Goal: Information Seeking & Learning: Understand process/instructions

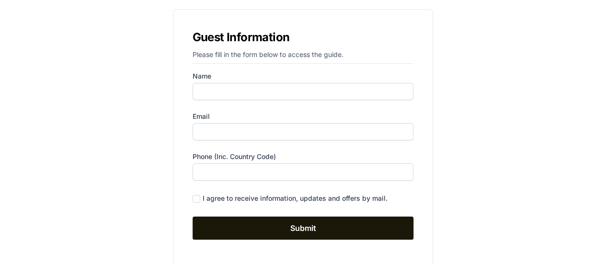
scroll to position [70, 0]
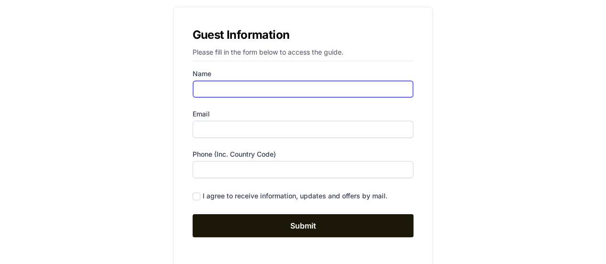
click at [273, 87] on input "Name" at bounding box center [303, 89] width 221 height 17
type input "[PERSON_NAME]"
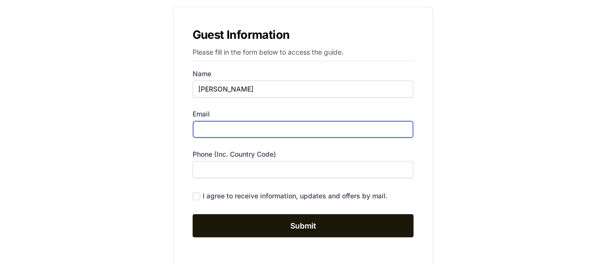
type input "[PERSON_NAME][EMAIL_ADDRESS][DOMAIN_NAME]"
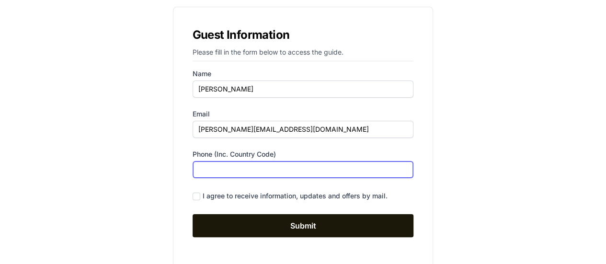
type input "06706527409"
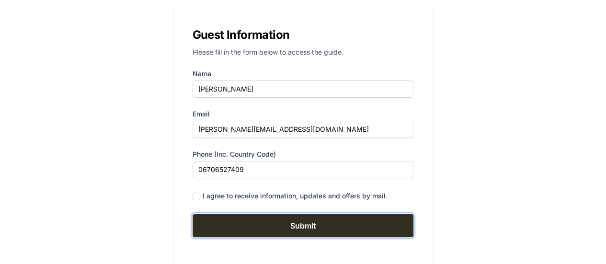
click at [303, 225] on input "Submit" at bounding box center [303, 225] width 221 height 23
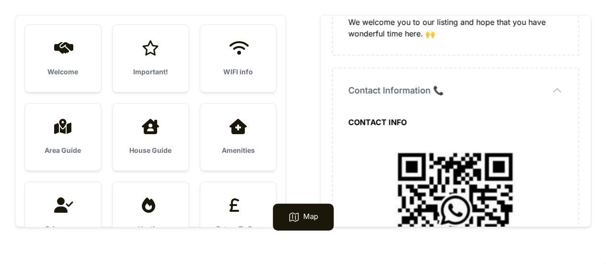
scroll to position [1052, 0]
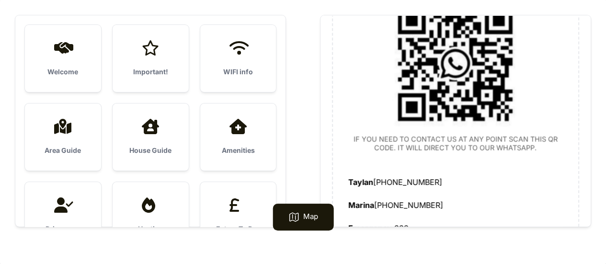
click at [161, 57] on div "Important!" at bounding box center [151, 58] width 76 height 67
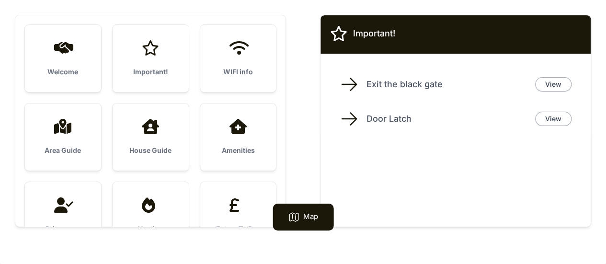
click at [213, 33] on div "WIFI info" at bounding box center [238, 58] width 76 height 67
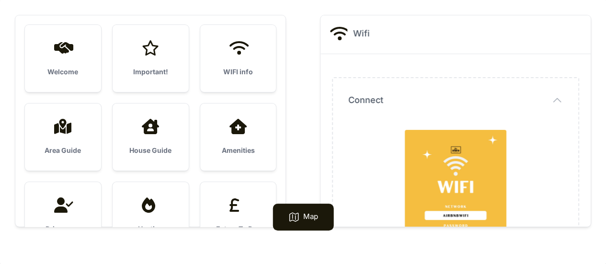
scroll to position [134, 0]
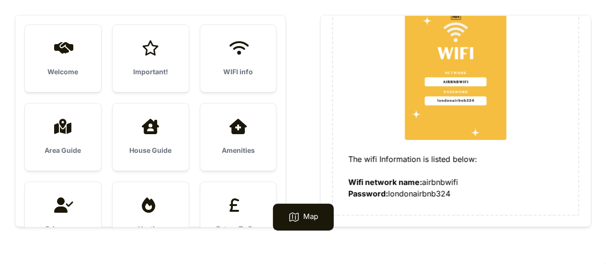
click at [82, 134] on div "Area Guide" at bounding box center [63, 137] width 76 height 67
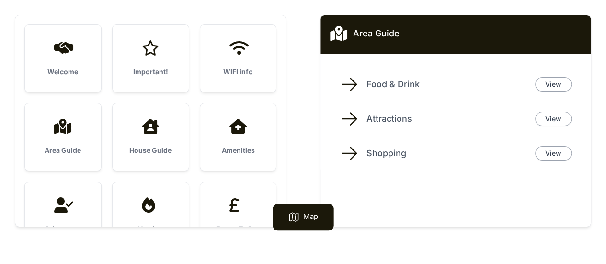
click at [136, 140] on div "House Guide" at bounding box center [151, 137] width 76 height 67
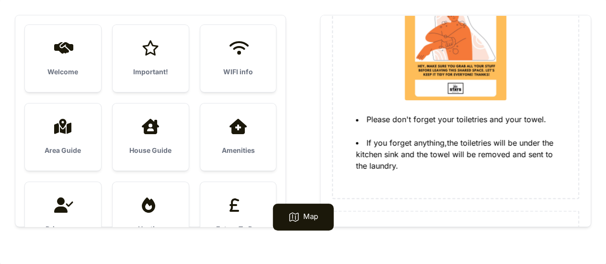
scroll to position [841, 0]
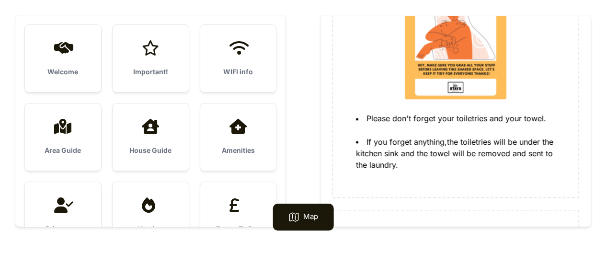
click at [431, 143] on li "If you forget anything,the toiletries will be under the kitchen sink and the to…" at bounding box center [459, 153] width 207 height 35
drag, startPoint x: 431, startPoint y: 143, endPoint x: 453, endPoint y: 140, distance: 22.7
click at [453, 140] on li "If you forget anything,the toiletries will be under the kitchen sink and the to…" at bounding box center [459, 153] width 207 height 35
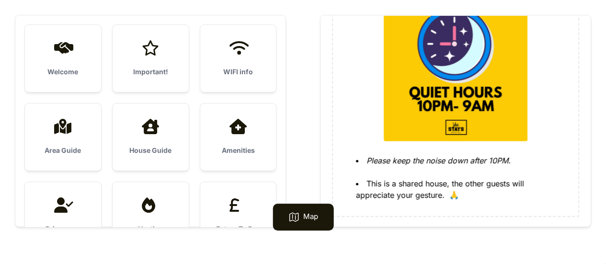
scroll to position [1399, 0]
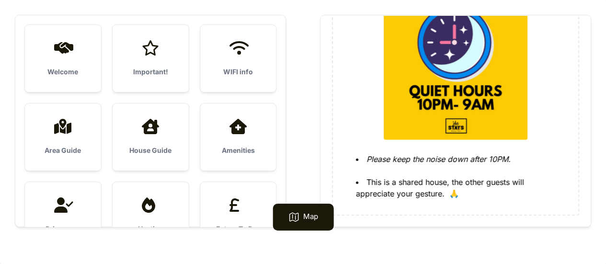
click at [228, 134] on icon at bounding box center [238, 126] width 23 height 15
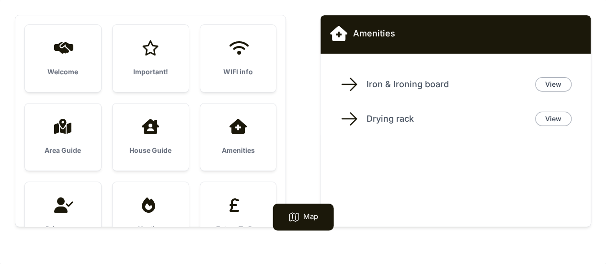
scroll to position [120, 0]
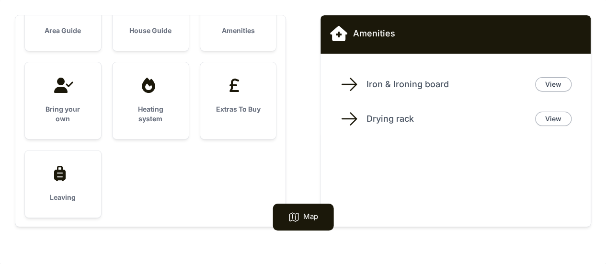
click at [54, 103] on div "Bring your own" at bounding box center [63, 100] width 76 height 77
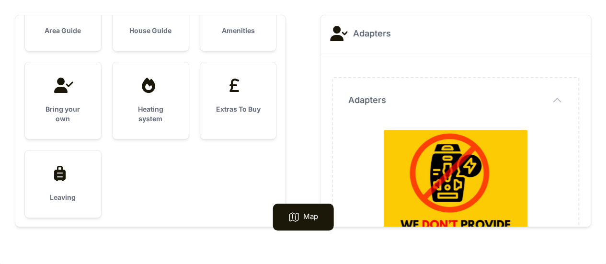
click at [144, 104] on h3 "Heating system" at bounding box center [151, 113] width 46 height 19
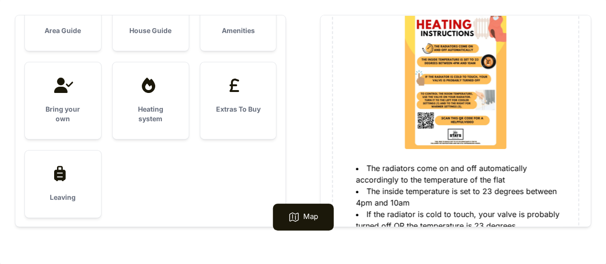
scroll to position [191, 0]
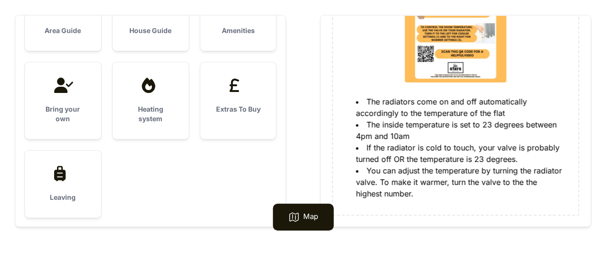
click at [45, 188] on div "Leaving" at bounding box center [63, 184] width 76 height 67
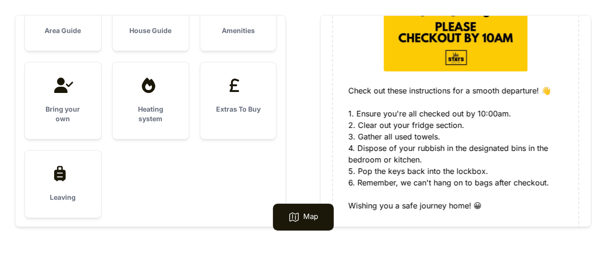
scroll to position [203, 0]
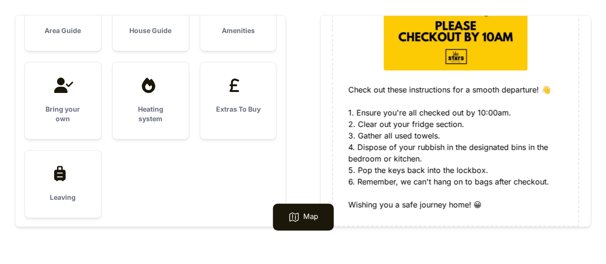
click at [224, 89] on div at bounding box center [239, 85] width 46 height 15
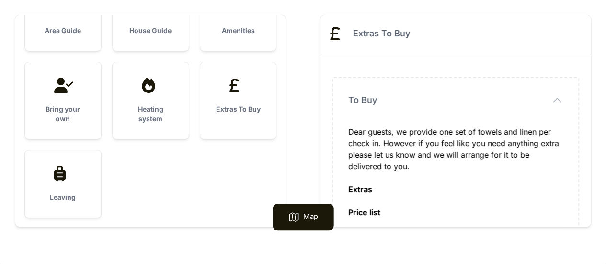
click at [412, 131] on div "Dear guests, we provide one set of towels and linen per check in. However if yo…" at bounding box center [455, 178] width 215 height 104
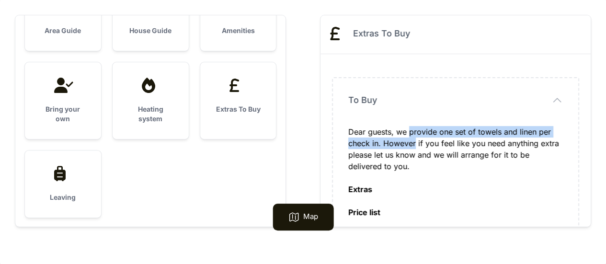
drag, startPoint x: 412, startPoint y: 131, endPoint x: 411, endPoint y: 151, distance: 20.6
click at [411, 151] on div "Dear guests, we provide one set of towels and linen per check in. However if yo…" at bounding box center [455, 178] width 215 height 104
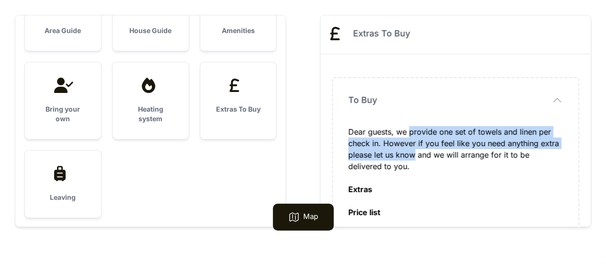
click at [411, 151] on div "Dear guests, we provide one set of towels and linen per check in. However if yo…" at bounding box center [455, 178] width 215 height 104
drag, startPoint x: 411, startPoint y: 151, endPoint x: 415, endPoint y: 132, distance: 19.6
click at [415, 132] on div "Dear guests, we provide one set of towels and linen per check in. However if yo…" at bounding box center [455, 178] width 215 height 104
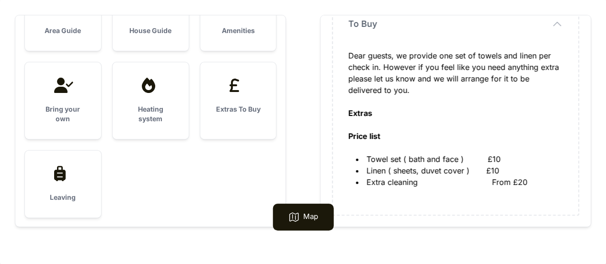
scroll to position [0, 0]
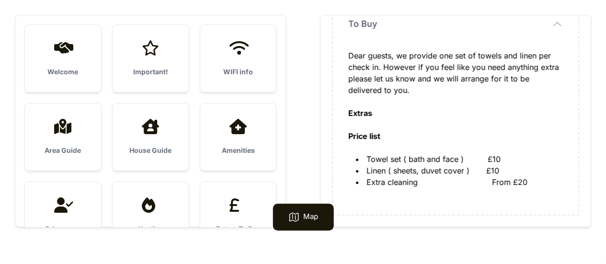
click at [74, 76] on h3 "Welcome" at bounding box center [63, 72] width 46 height 10
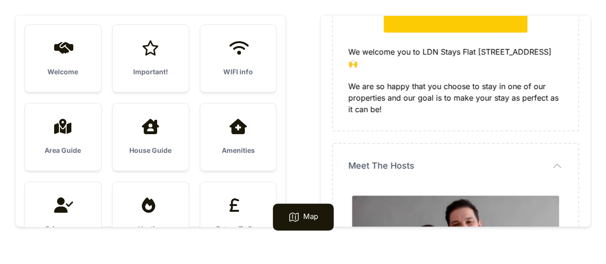
scroll to position [241, 0]
click at [355, 51] on div "We welcome you to LDN Stays Flat [STREET_ADDRESS] 🙌 We are so happy that you ch…" at bounding box center [455, 80] width 215 height 69
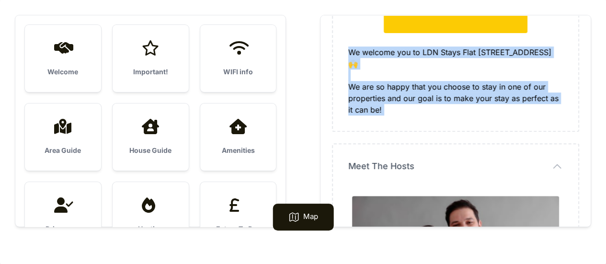
drag, startPoint x: 355, startPoint y: 51, endPoint x: 401, endPoint y: 106, distance: 71.4
copy div "We welcome you to LDN Stays Flat [STREET_ADDRESS] 🙌 We are so happy that you ch…"
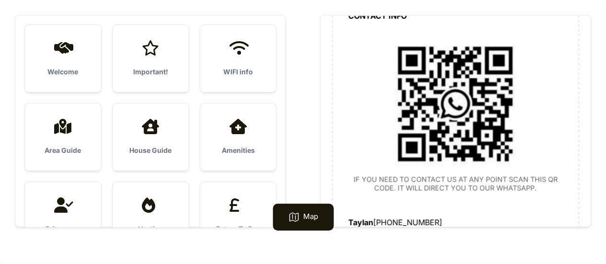
scroll to position [1052, 0]
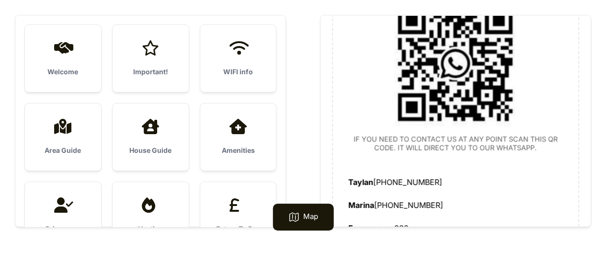
click at [355, 177] on strong "Taylan" at bounding box center [360, 182] width 25 height 10
drag, startPoint x: 355, startPoint y: 146, endPoint x: 401, endPoint y: 188, distance: 62.4
click at [401, 188] on div "CONTACT INFO IF YOU NEED TO CONTACT US AT ANY POINT SCAN THIS QR CODE. IT WILL …" at bounding box center [455, 102] width 215 height 264
copy div "Taylan [PHONE_NUMBER] Marina [PHONE_NUMBER] Emergency: 999"
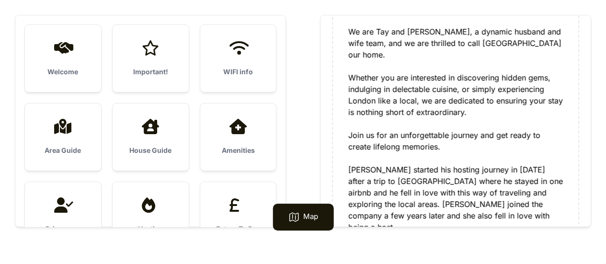
scroll to position [542, 0]
